Goal: Check status: Check status

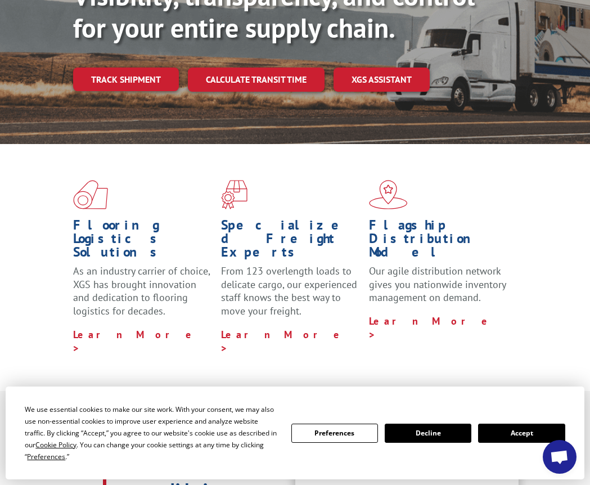
scroll to position [281, 0]
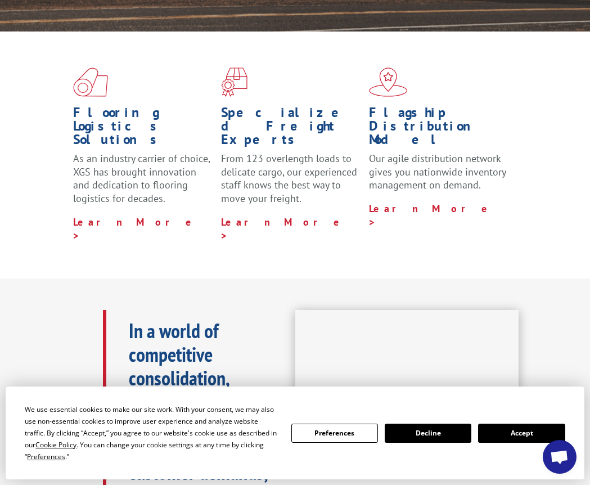
click at [520, 429] on button "Accept" at bounding box center [521, 433] width 87 height 19
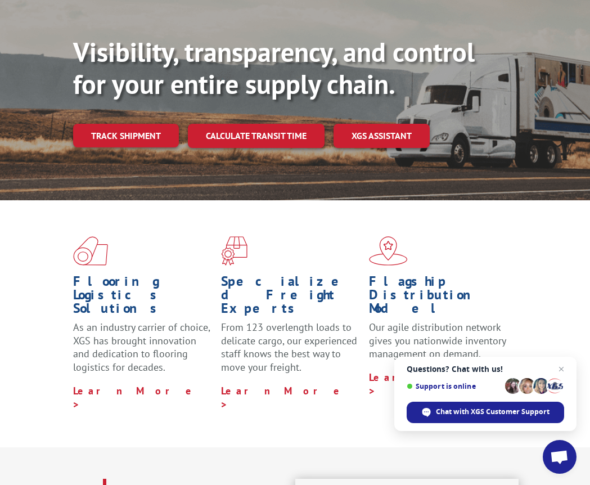
scroll to position [0, 0]
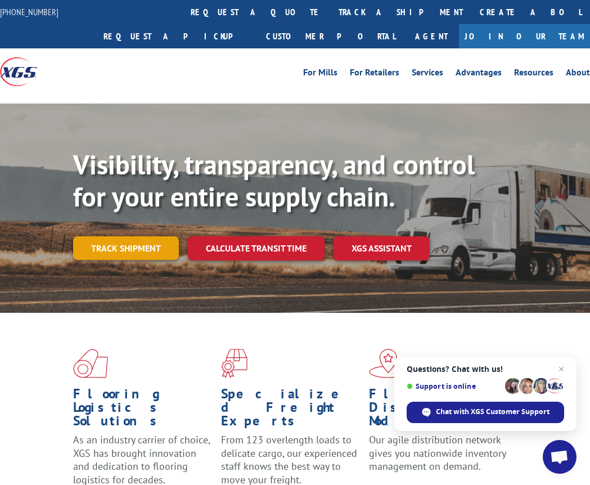
click at [123, 248] on link "Track shipment" at bounding box center [126, 248] width 106 height 24
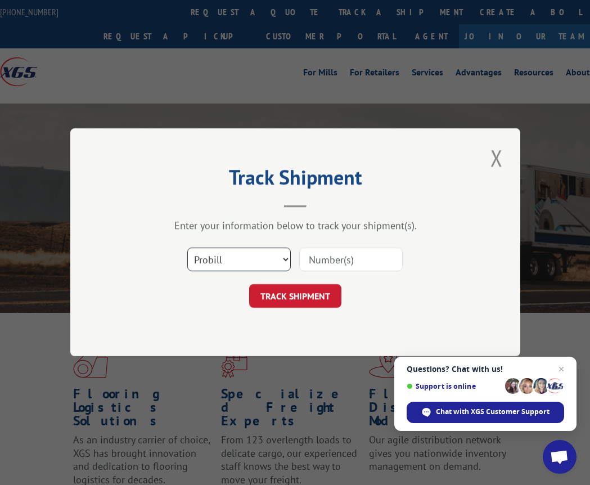
drag, startPoint x: 234, startPoint y: 262, endPoint x: 297, endPoint y: 266, distance: 63.2
click at [234, 262] on select "Select category... Probill BOL PO" at bounding box center [239, 260] width 104 height 24
click at [346, 260] on input at bounding box center [351, 260] width 104 height 24
paste input "17027413"
type input "17027413"
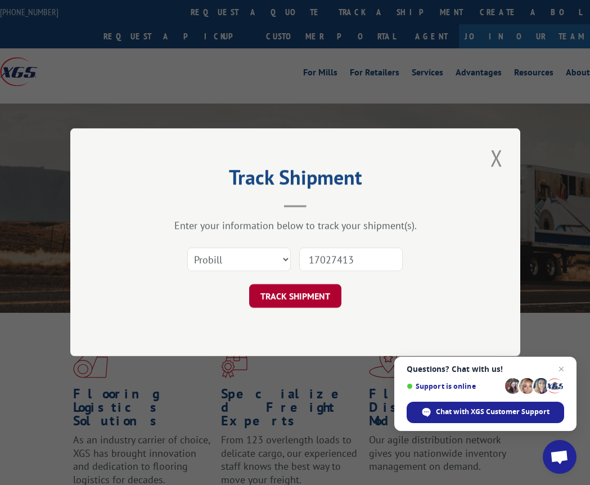
click at [298, 300] on button "TRACK SHIPMENT" at bounding box center [295, 297] width 92 height 24
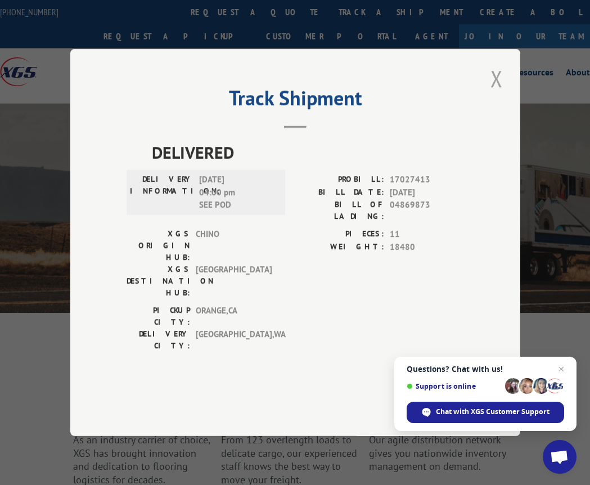
click at [500, 94] on button "Close modal" at bounding box center [496, 78] width 19 height 31
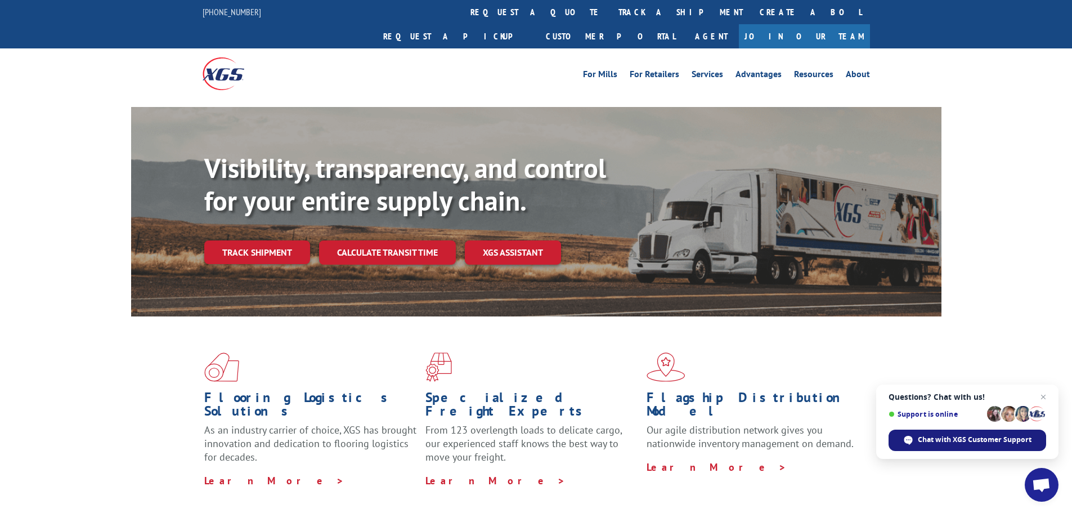
click at [590, 439] on span "Chat with XGS Customer Support" at bounding box center [975, 439] width 114 height 10
